Goal: Task Accomplishment & Management: Manage account settings

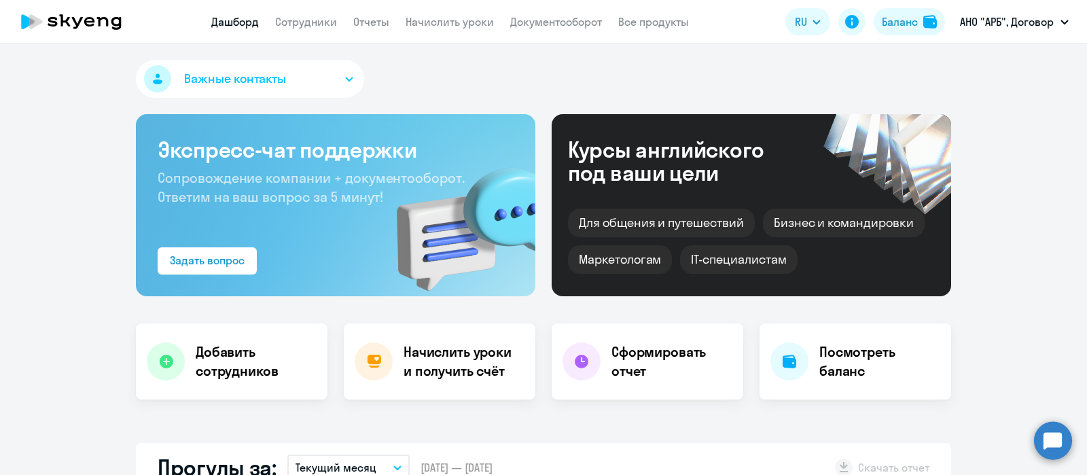
click at [305, 31] on app-header "Дашборд Сотрудники Отчеты Начислить уроки Документооборот Все продукты Дашборд …" at bounding box center [543, 21] width 1087 height 43
select select "30"
click at [306, 29] on app-menu-item-link "Сотрудники" at bounding box center [306, 22] width 62 height 17
click at [304, 25] on link "Сотрудники" at bounding box center [306, 22] width 62 height 14
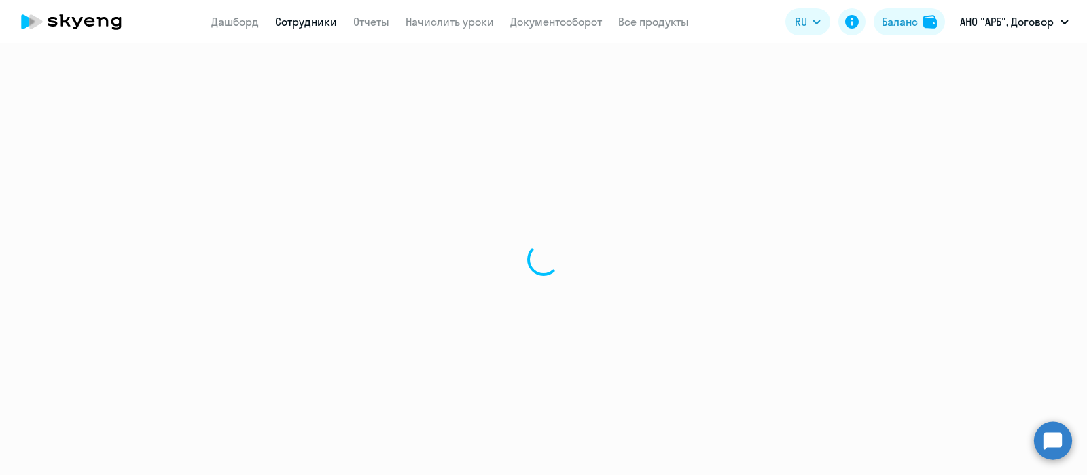
select select "30"
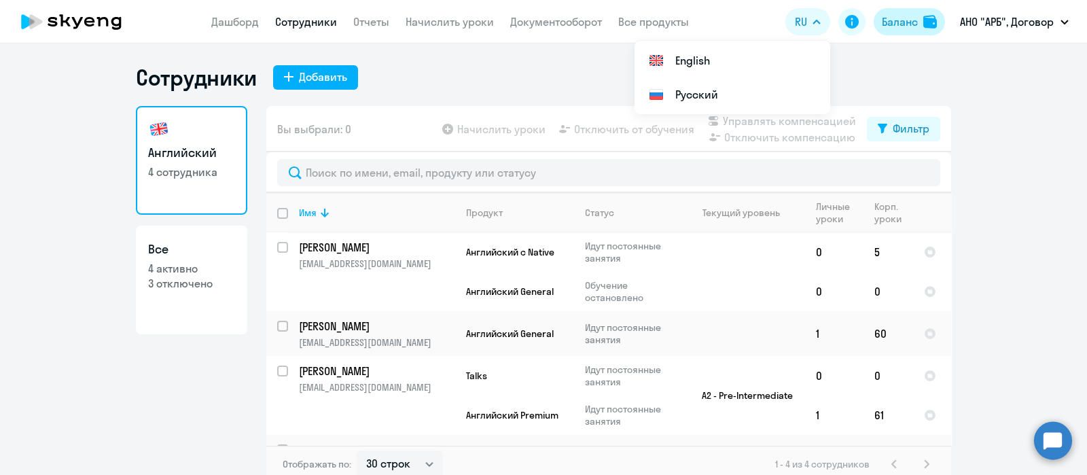
click at [897, 21] on div "Баланс" at bounding box center [900, 22] width 36 height 16
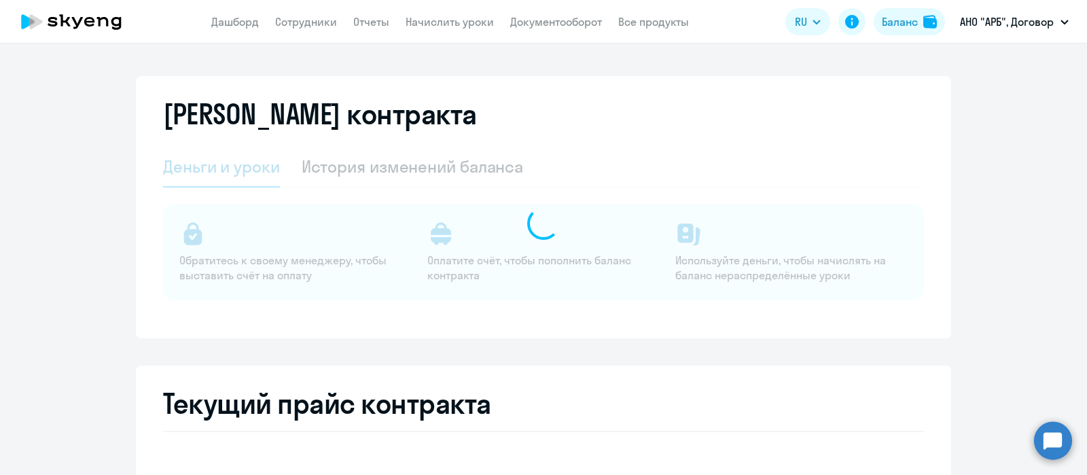
select select "english_adult_not_native_speaker"
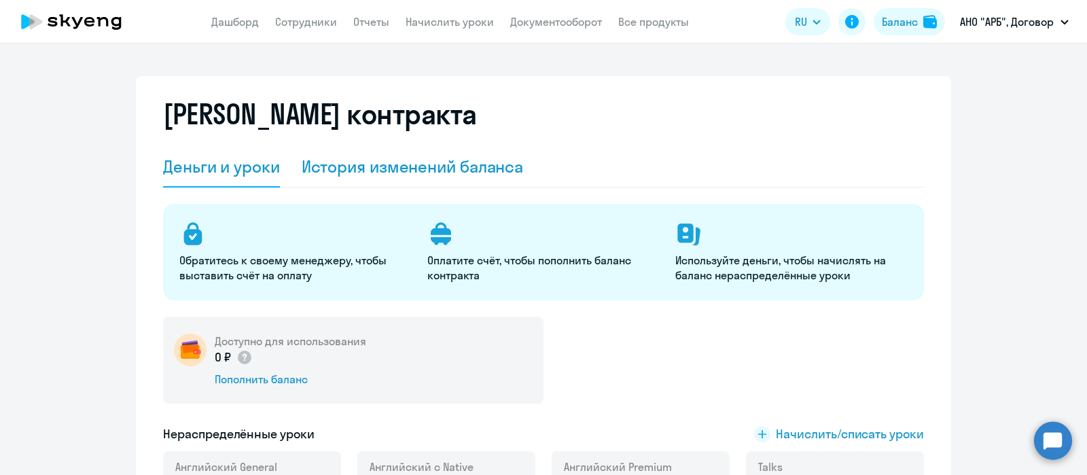
click at [433, 170] on div "История изменений баланса" at bounding box center [413, 167] width 222 height 22
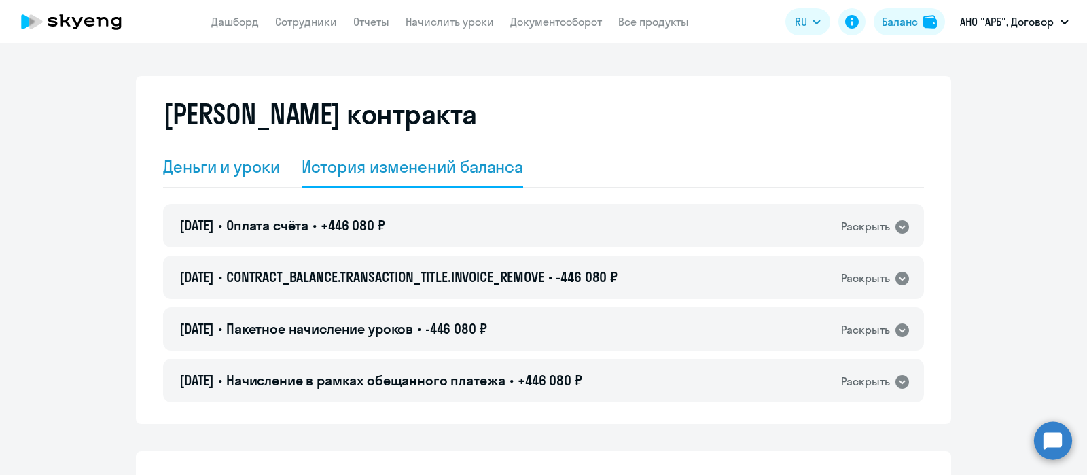
click at [219, 173] on div "Деньги и уроки" at bounding box center [221, 167] width 117 height 22
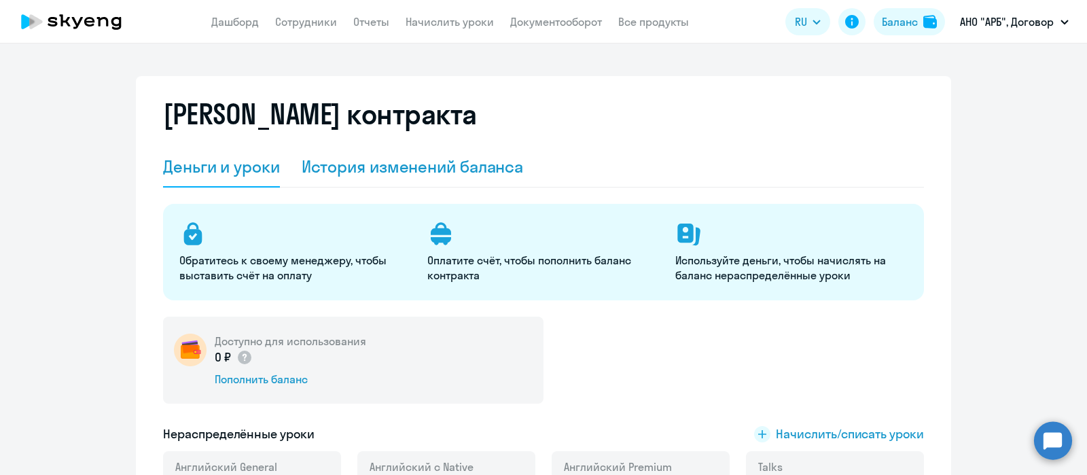
click at [404, 171] on div "История изменений баланса" at bounding box center [413, 167] width 222 height 22
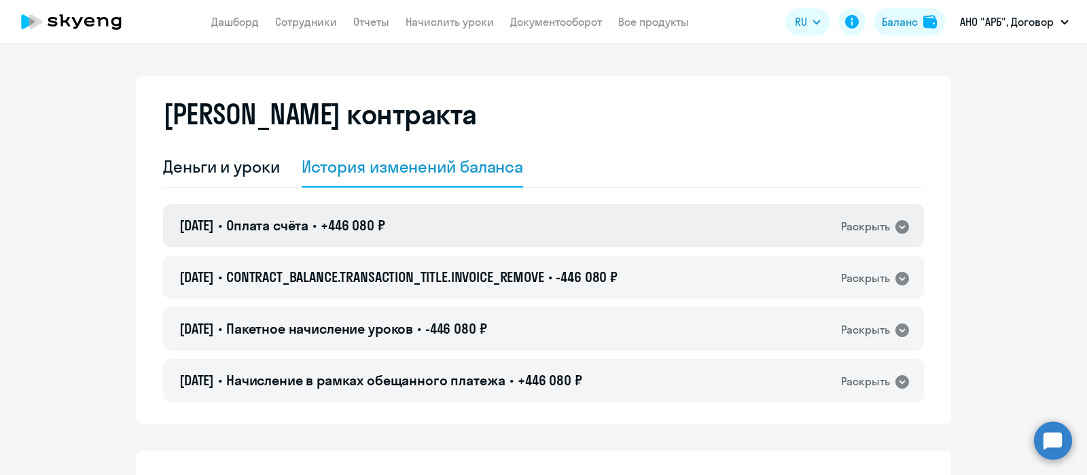
click at [895, 231] on icon at bounding box center [902, 227] width 14 height 14
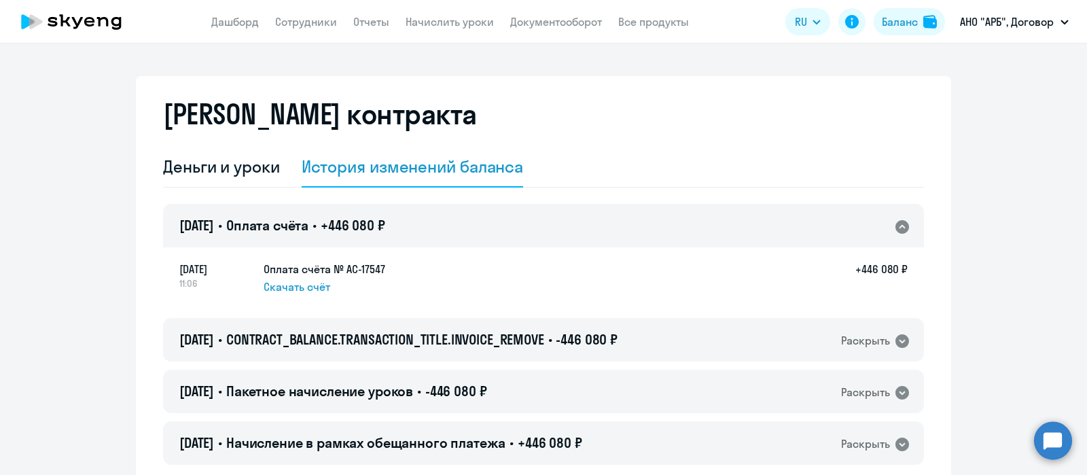
click at [895, 231] on icon at bounding box center [902, 227] width 14 height 14
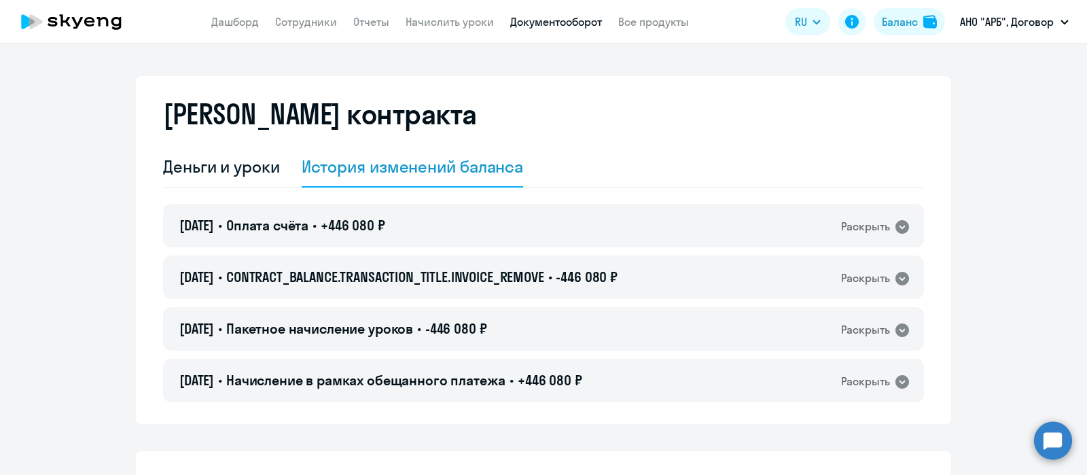
click at [540, 19] on link "Документооборот" at bounding box center [556, 22] width 92 height 14
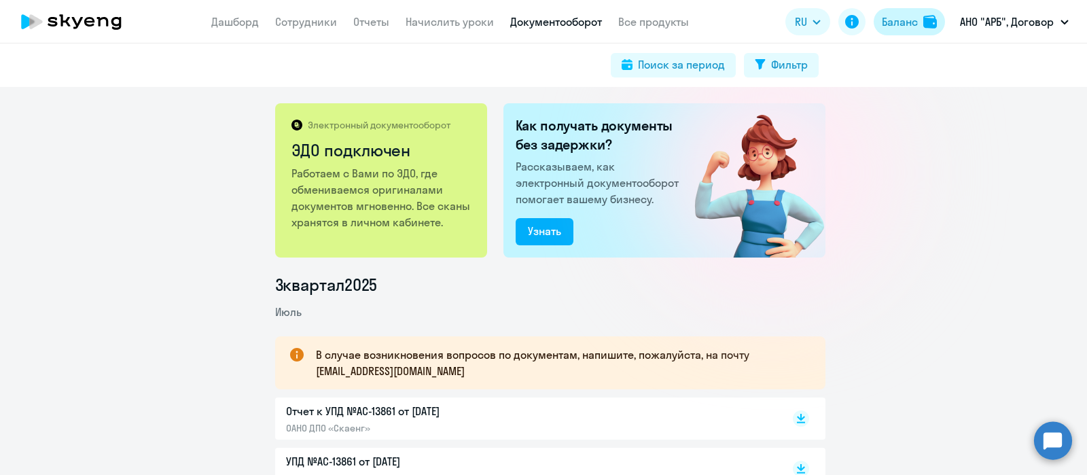
click at [892, 22] on div "Баланс" at bounding box center [900, 22] width 36 height 16
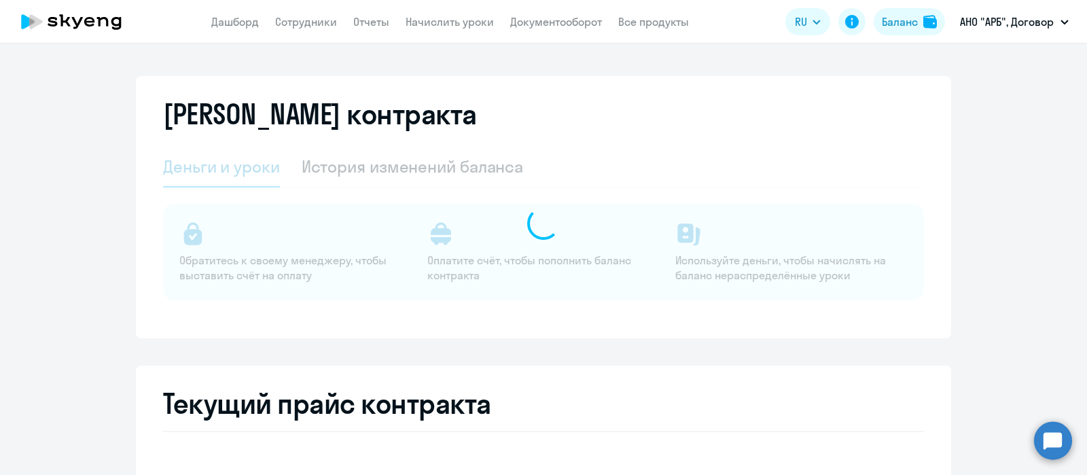
select select "english_adult_not_native_speaker"
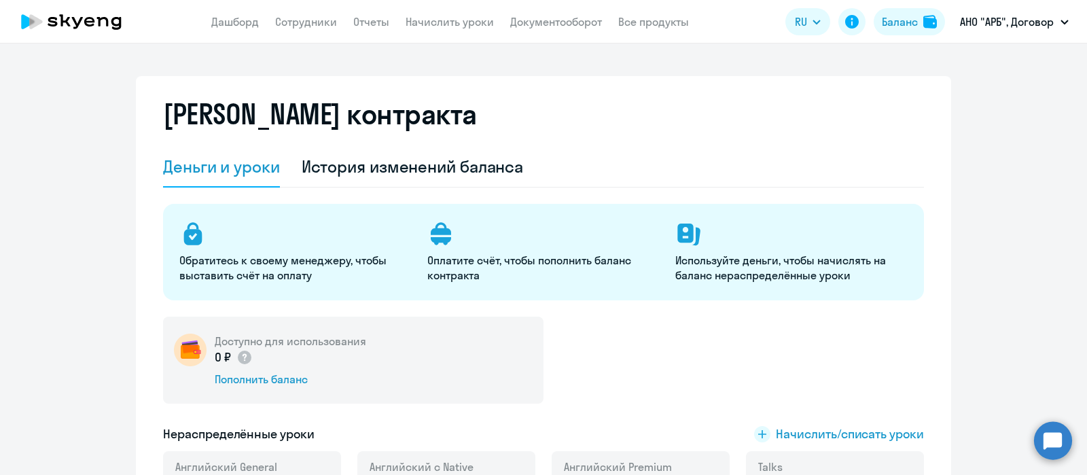
scroll to position [84, 0]
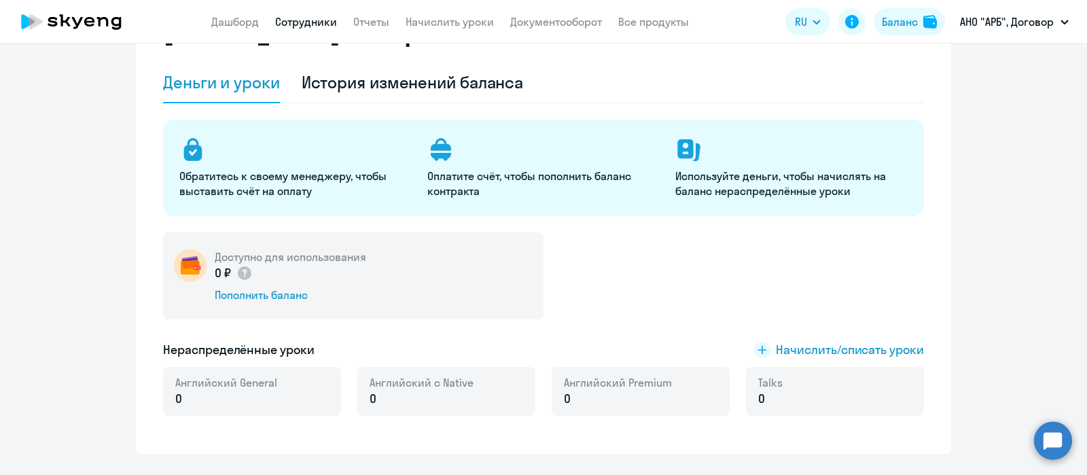
click at [288, 22] on link "Сотрудники" at bounding box center [306, 22] width 62 height 14
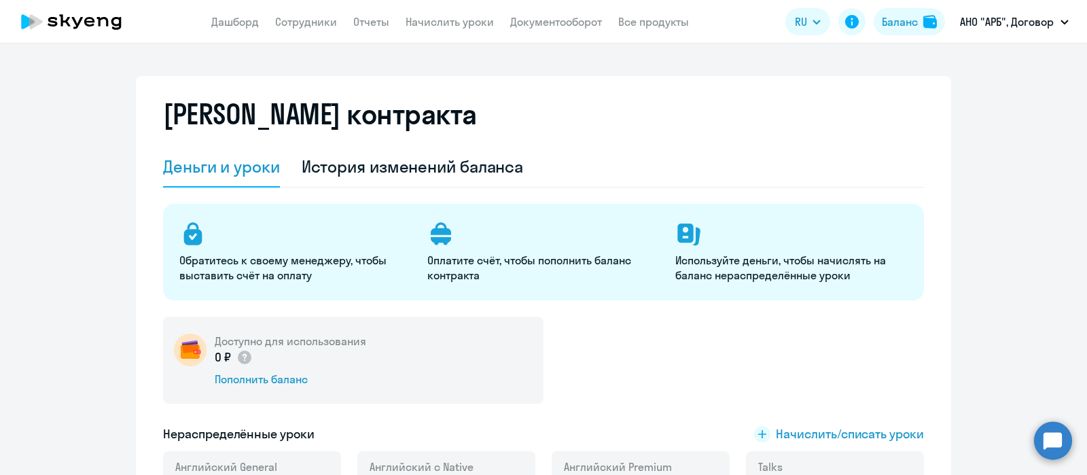
select select "30"
